Goal: Information Seeking & Learning: Check status

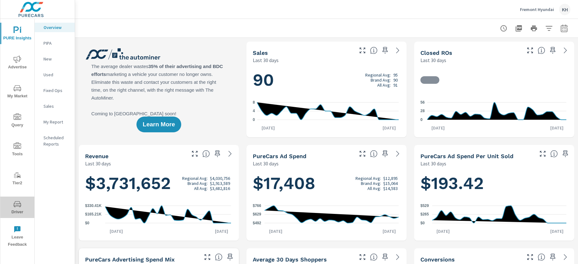
click at [20, 205] on icon "nav menu" at bounding box center [20, 205] width 1 height 1
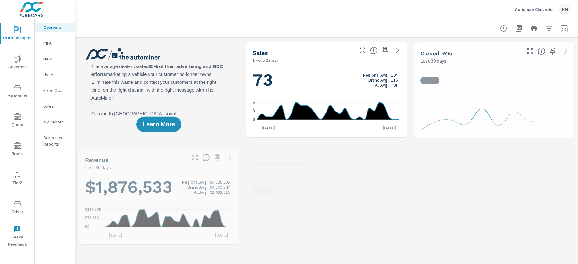
click at [18, 205] on icon "nav menu" at bounding box center [17, 205] width 3 height 0
